Goal: Find specific page/section: Find specific page/section

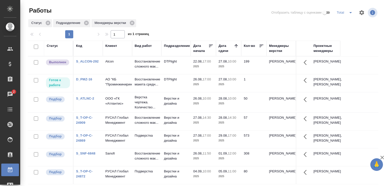
scroll to position [39, 0]
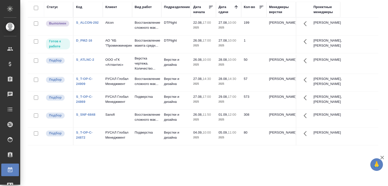
click at [262, 176] on div "Статус Код Клиент Вид работ Подразделение Дата начала Дата сдачи Кол-во Менедже…" at bounding box center [203, 93] width 350 height 182
click at [197, 179] on div "Статус Код Клиент Вид работ Подразделение Дата начала Дата сдачи Кол-во Менедже…" at bounding box center [203, 93] width 350 height 182
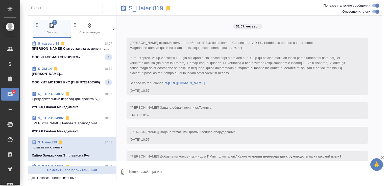
scroll to position [11652, 0]
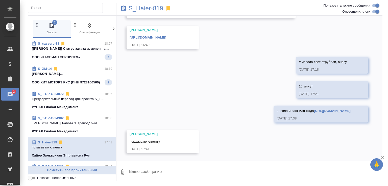
click at [86, 54] on span "S_casserv-38 18:27 [Валеев Динар] Статус заказа изменен на ... ООО «КАСПИАН СЕР…" at bounding box center [72, 50] width 80 height 19
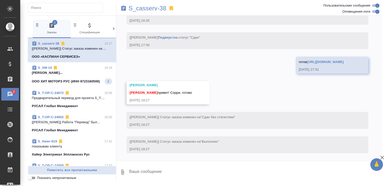
scroll to position [2023, 0]
click at [90, 72] on p "Никифорова Валерия FYI..." at bounding box center [72, 72] width 80 height 5
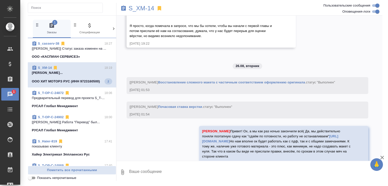
scroll to position [7795, 0]
